Goal: Task Accomplishment & Management: Manage account settings

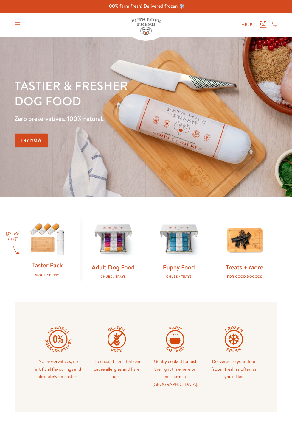
click at [264, 26] on icon at bounding box center [263, 25] width 6 height 6
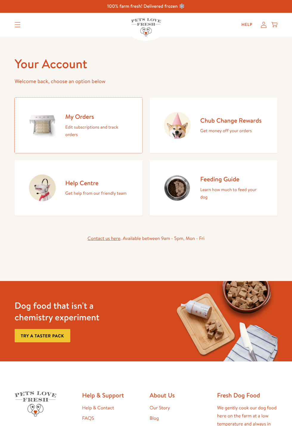
click at [100, 133] on p "Edit subscriptions and track orders" at bounding box center [96, 130] width 63 height 15
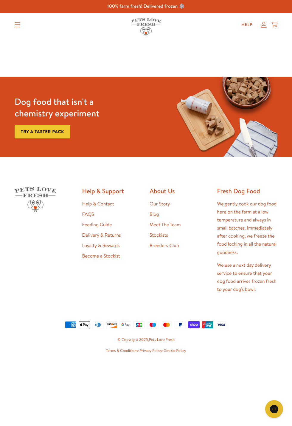
click at [17, 26] on icon "Translation missing: en.sections.header.menu" at bounding box center [18, 24] width 6 height 5
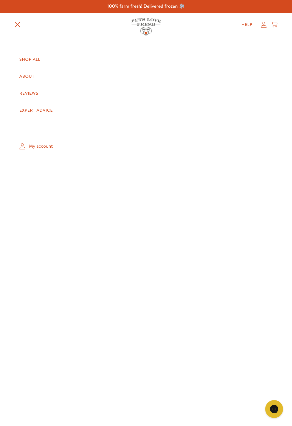
click at [24, 20] on summary "Translation missing: en.sections.header.menu" at bounding box center [17, 24] width 15 height 15
